Goal: Navigation & Orientation: Find specific page/section

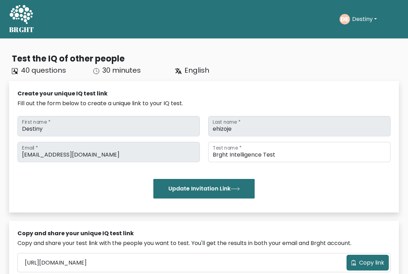
click at [358, 17] on button "Destiny" at bounding box center [364, 19] width 29 height 9
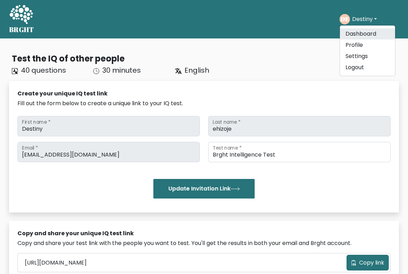
click at [353, 36] on link "Dashboard" at bounding box center [367, 33] width 55 height 11
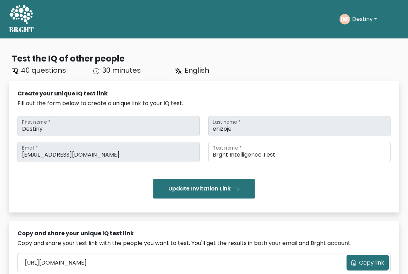
scroll to position [202, 0]
